Goal: Task Accomplishment & Management: Manage account settings

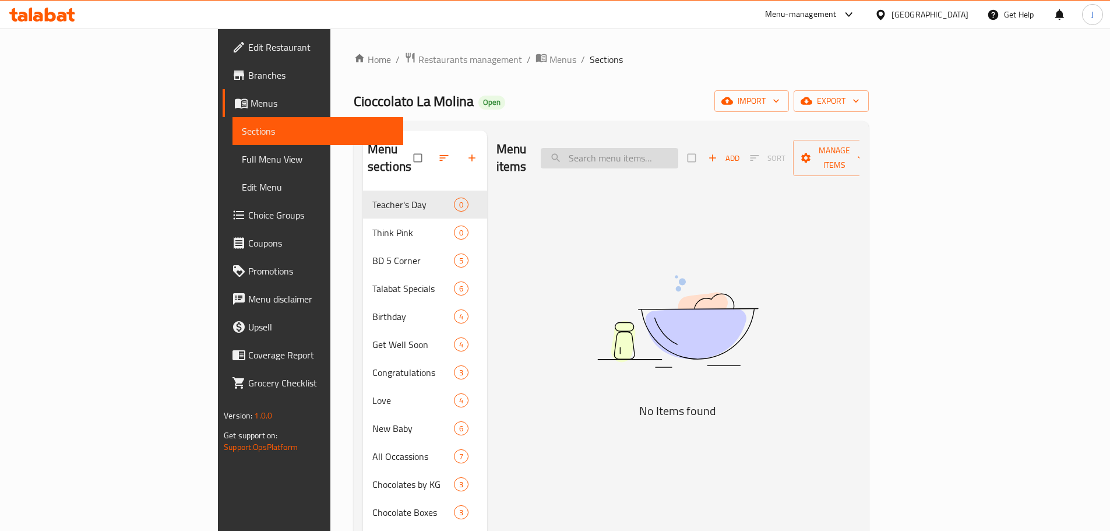
click at [661, 148] on input "search" at bounding box center [609, 158] width 137 height 20
click at [418, 62] on span "Restaurants management" at bounding box center [470, 59] width 104 height 14
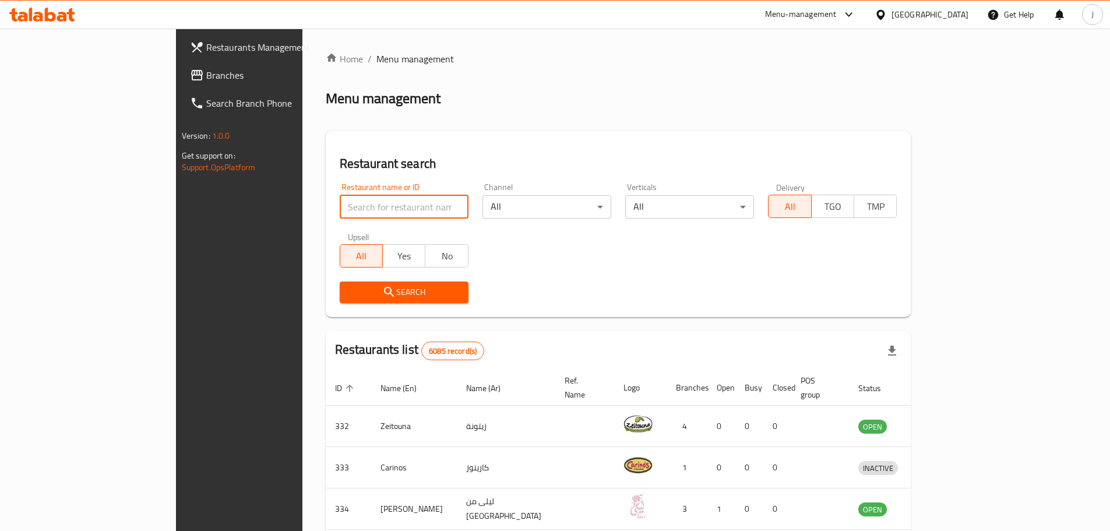
click at [373, 204] on input "search" at bounding box center [404, 206] width 129 height 23
type input "camel club"
click button "Search" at bounding box center [404, 292] width 129 height 22
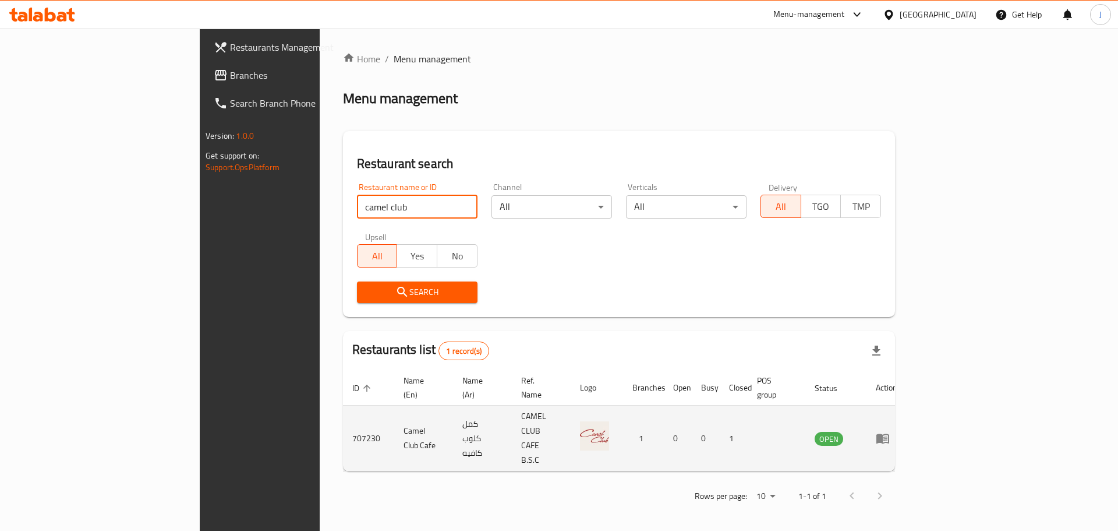
click at [889, 434] on icon "enhanced table" at bounding box center [883, 439] width 13 height 10
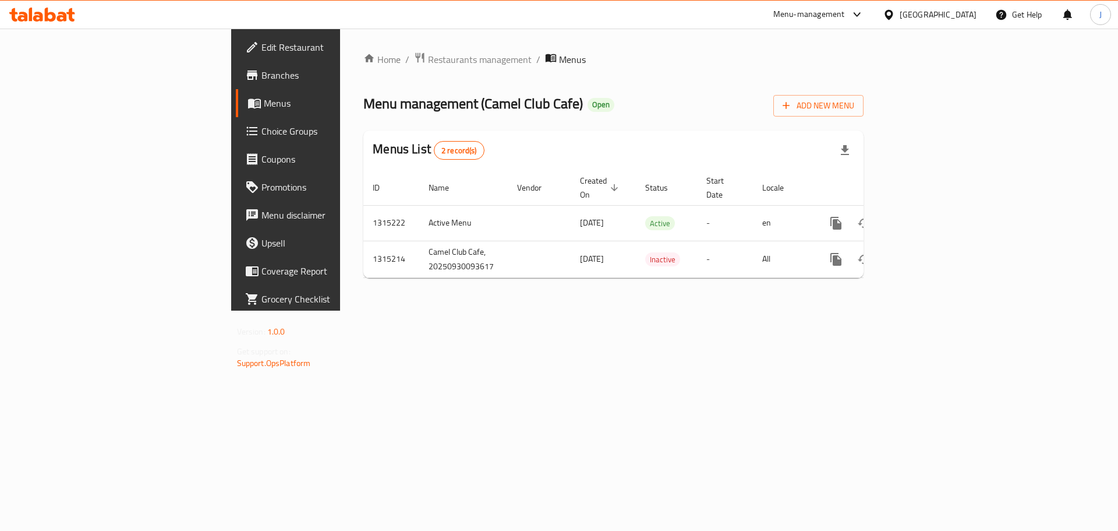
click at [262, 44] on span "Edit Restaurant" at bounding box center [335, 47] width 147 height 14
